Goal: Task Accomplishment & Management: Complete application form

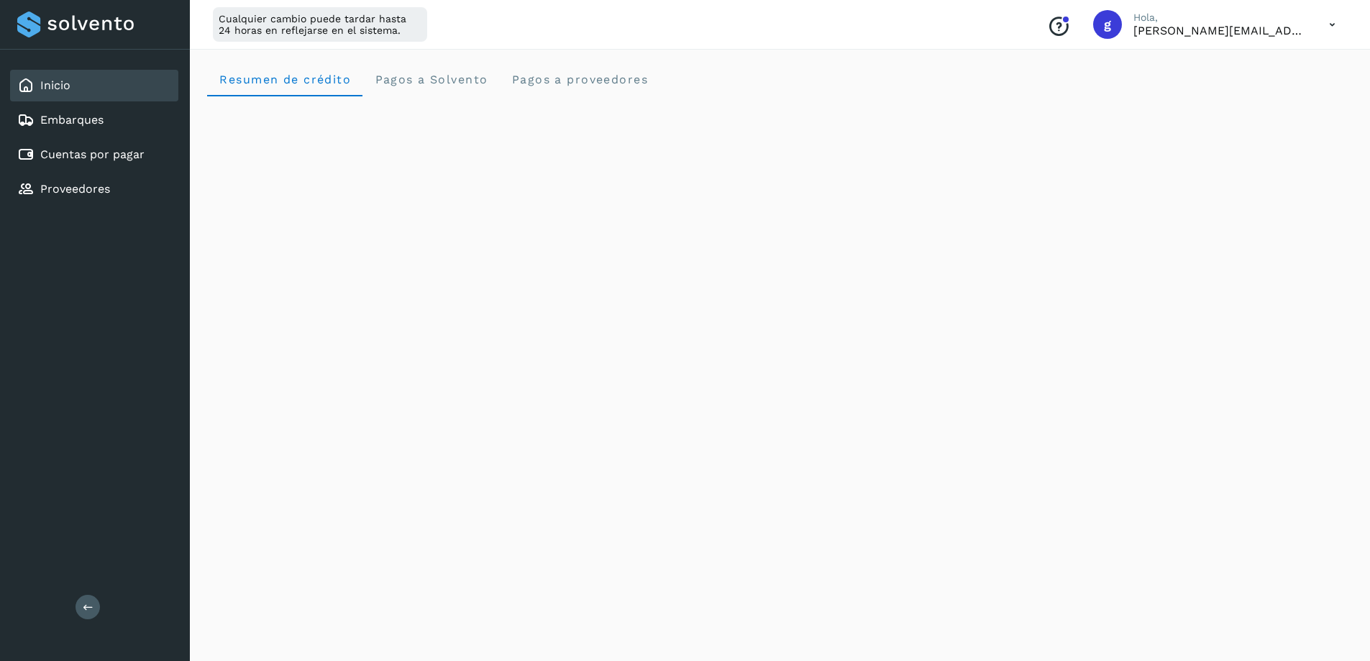
click at [39, 91] on div "Inicio" at bounding box center [43, 85] width 53 height 17
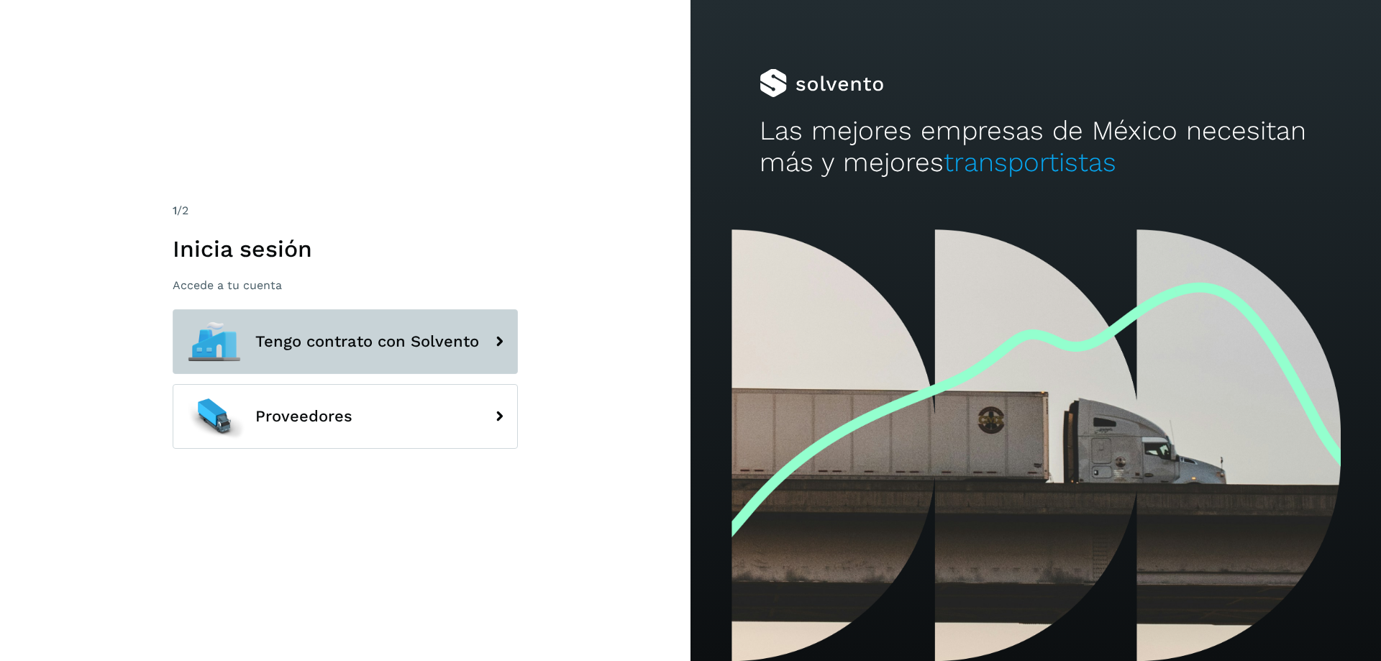
click at [499, 337] on icon at bounding box center [499, 341] width 29 height 29
click at [492, 342] on icon at bounding box center [499, 341] width 29 height 29
click at [504, 345] on icon at bounding box center [499, 341] width 29 height 29
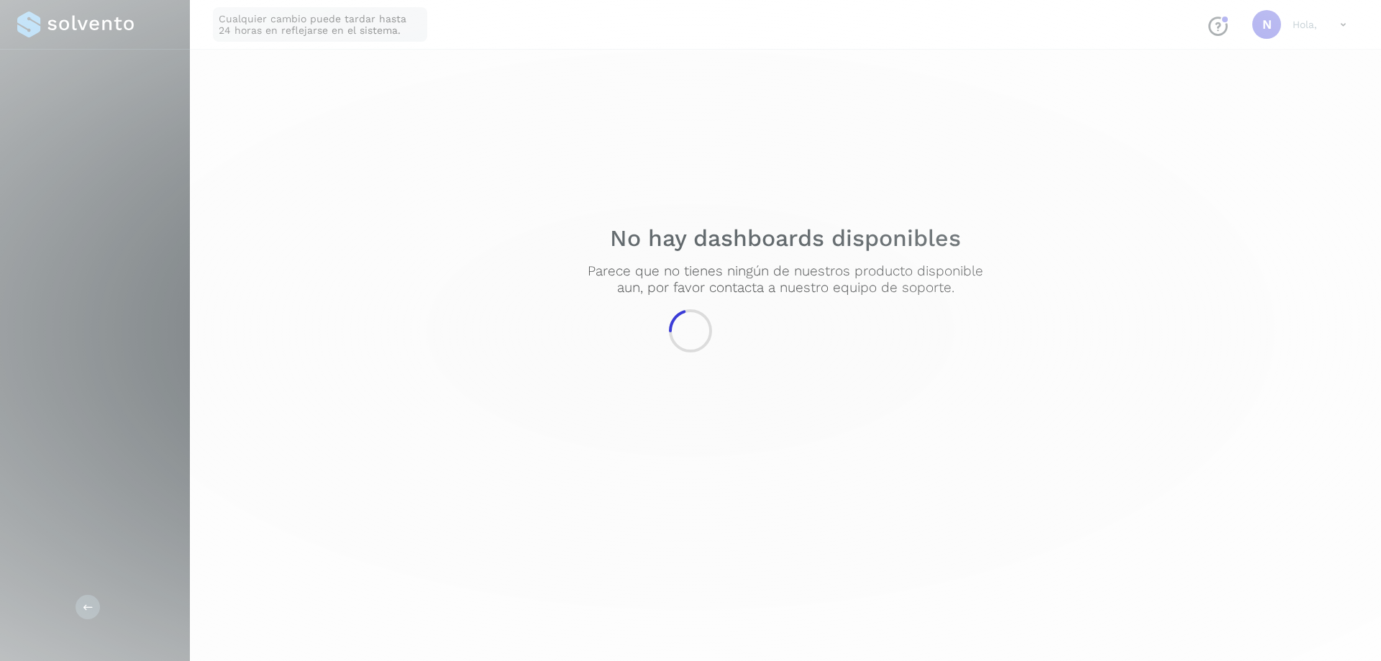
click at [500, 341] on div at bounding box center [690, 330] width 1381 height 661
